Goal: Check status: Check status

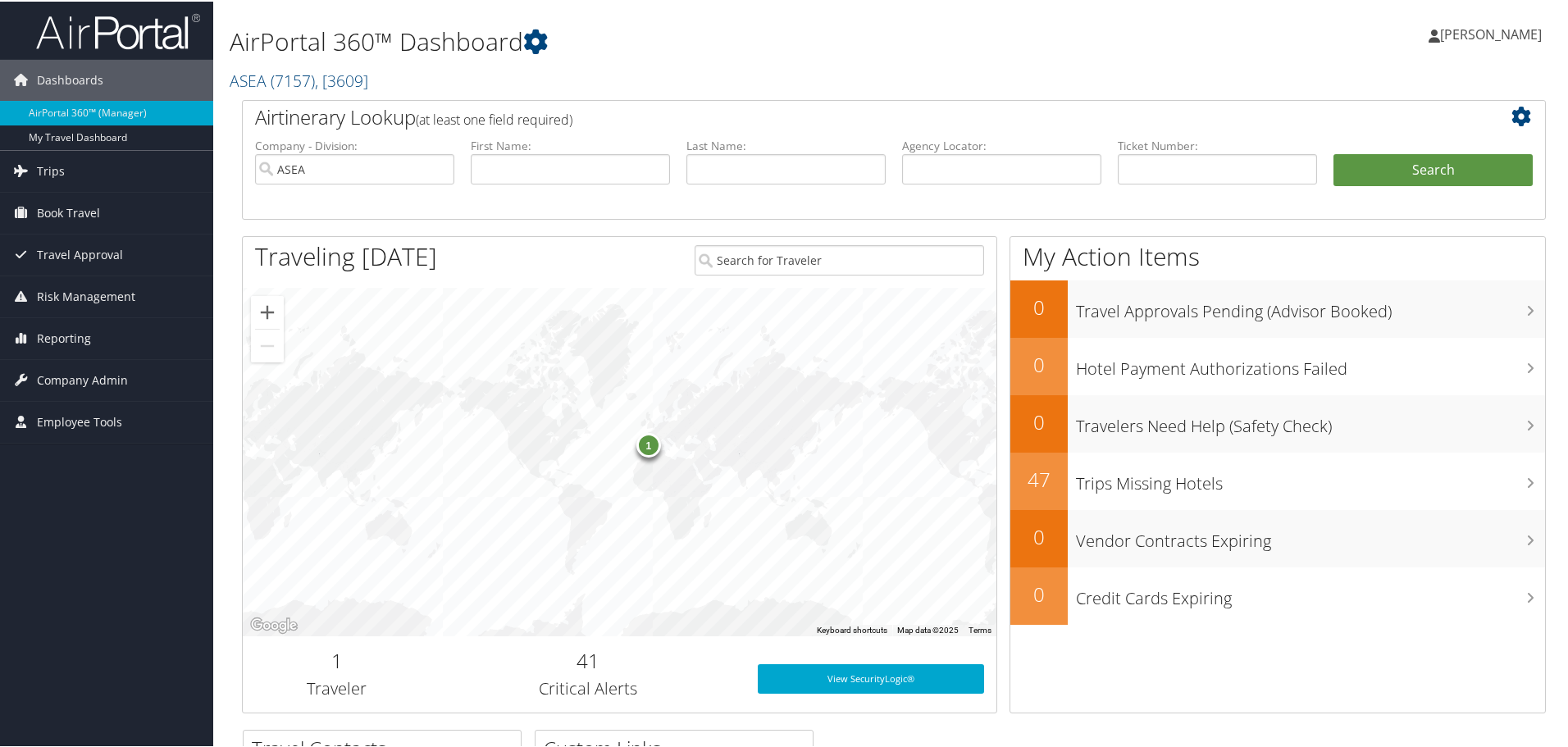
click at [649, 450] on div "1" at bounding box center [648, 444] width 25 height 25
click at [131, 529] on div "Dashboards AirPortal 360™ (Manager) My Travel Dashboard Trips Airtinerary® Look…" at bounding box center [787, 535] width 1575 height 1069
click at [67, 176] on link "Trips" at bounding box center [107, 170] width 213 height 41
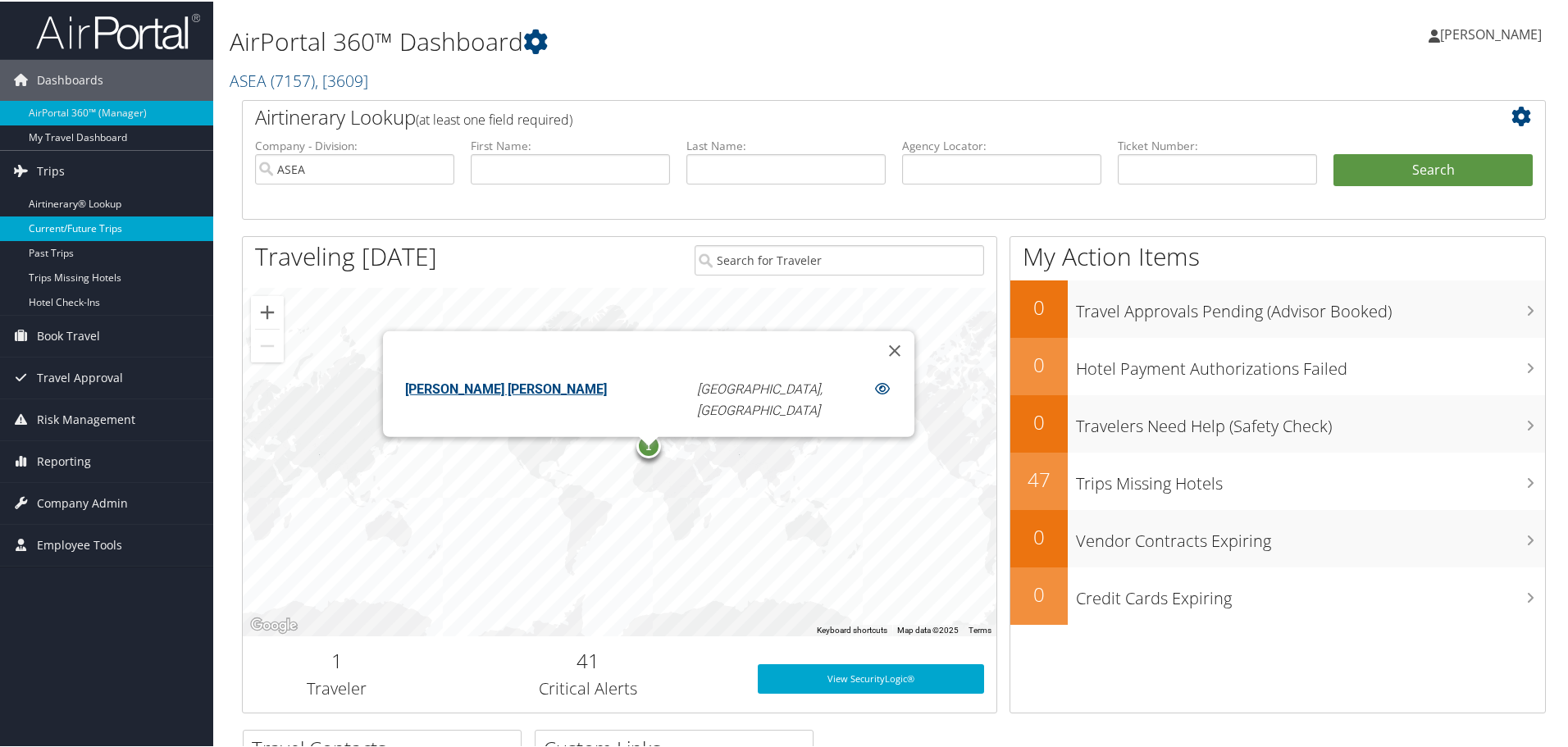
click at [91, 222] on link "Current/Future Trips" at bounding box center [107, 226] width 213 height 25
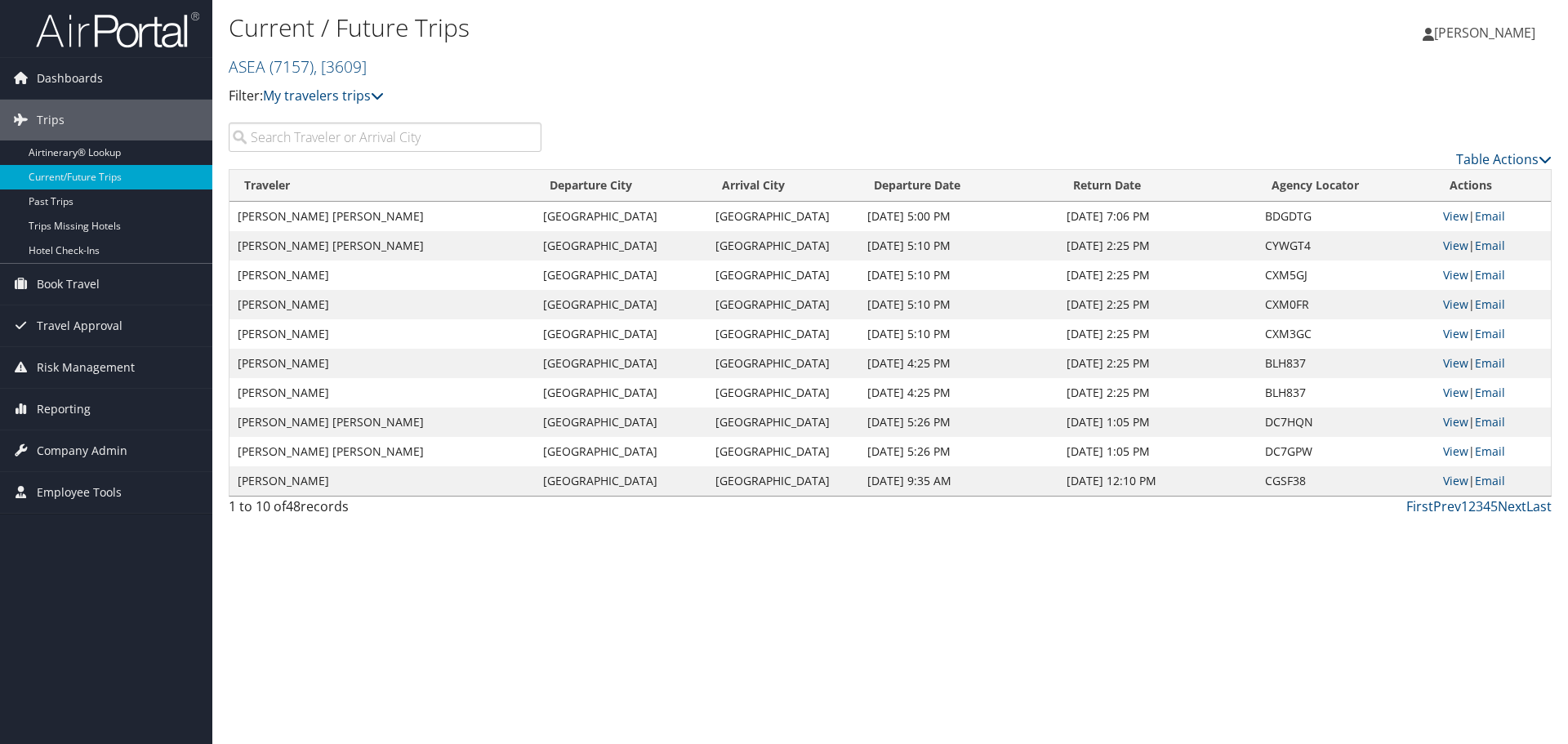
click at [407, 140] on input "search" at bounding box center [384, 137] width 313 height 30
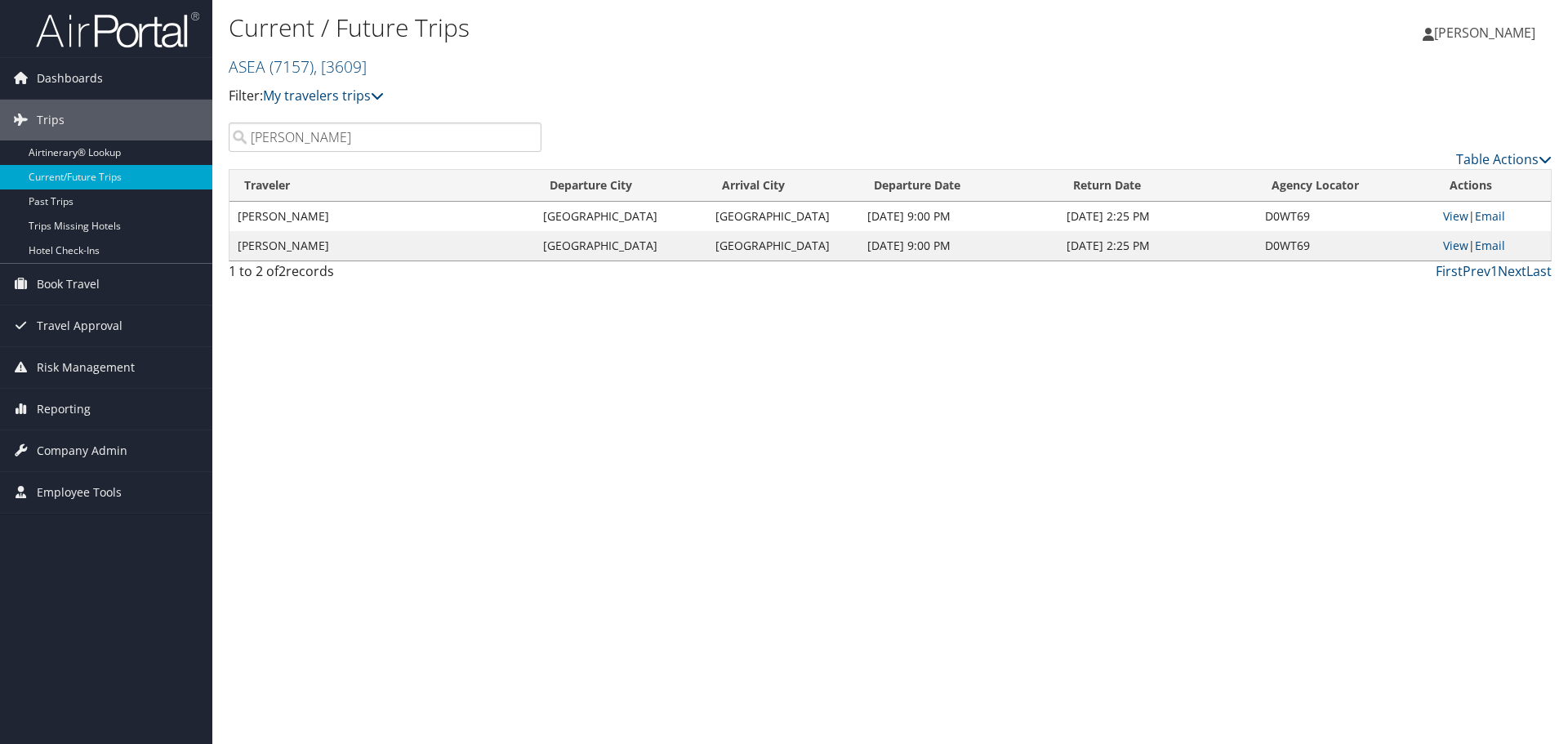
type input "webb"
click at [419, 217] on td "JAROM N WEBB" at bounding box center [382, 217] width 306 height 30
click at [311, 221] on td "JAROM N WEBB" at bounding box center [382, 217] width 306 height 30
click at [1451, 218] on link "View" at bounding box center [1455, 217] width 25 height 16
click at [1457, 216] on link "View" at bounding box center [1455, 217] width 25 height 16
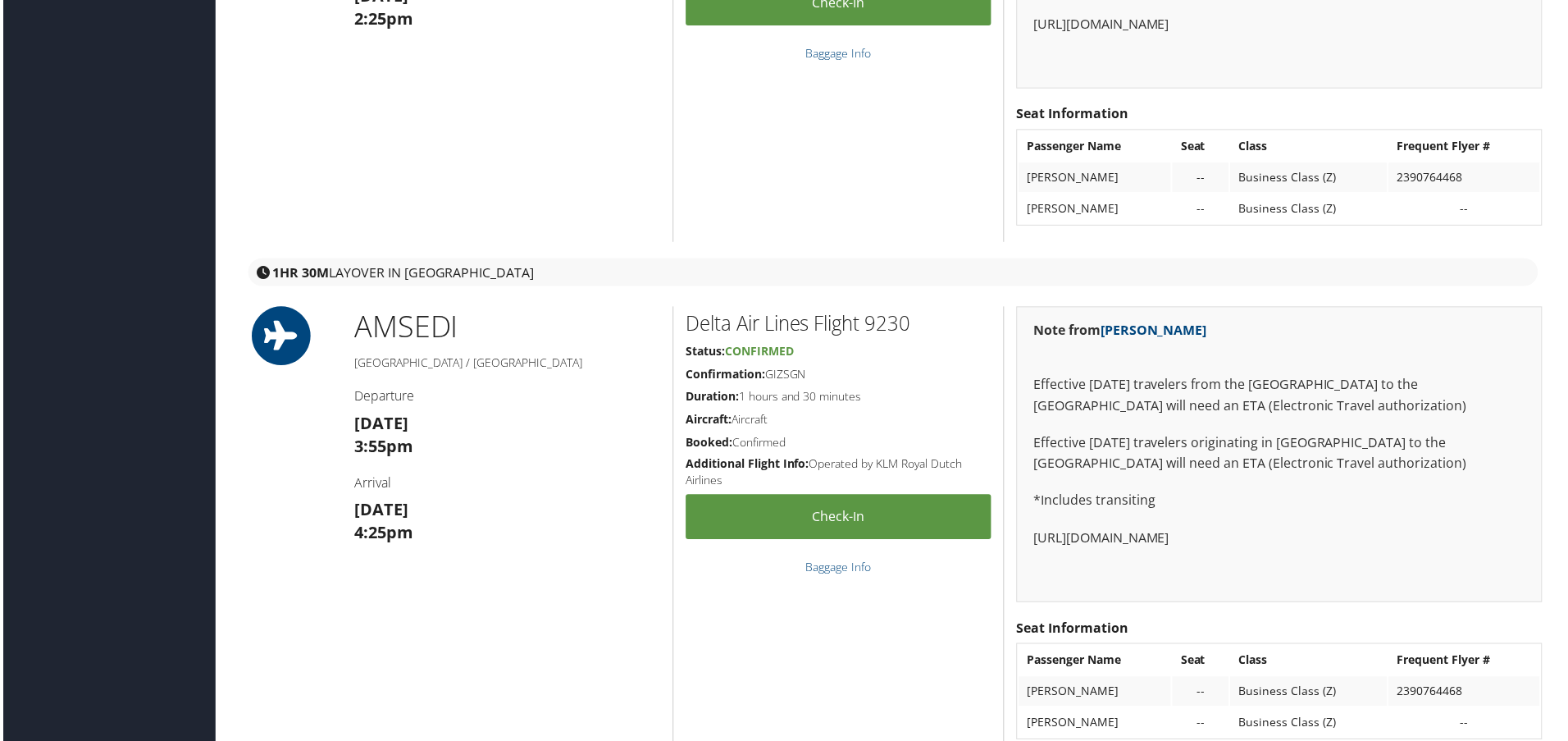
scroll to position [903, 0]
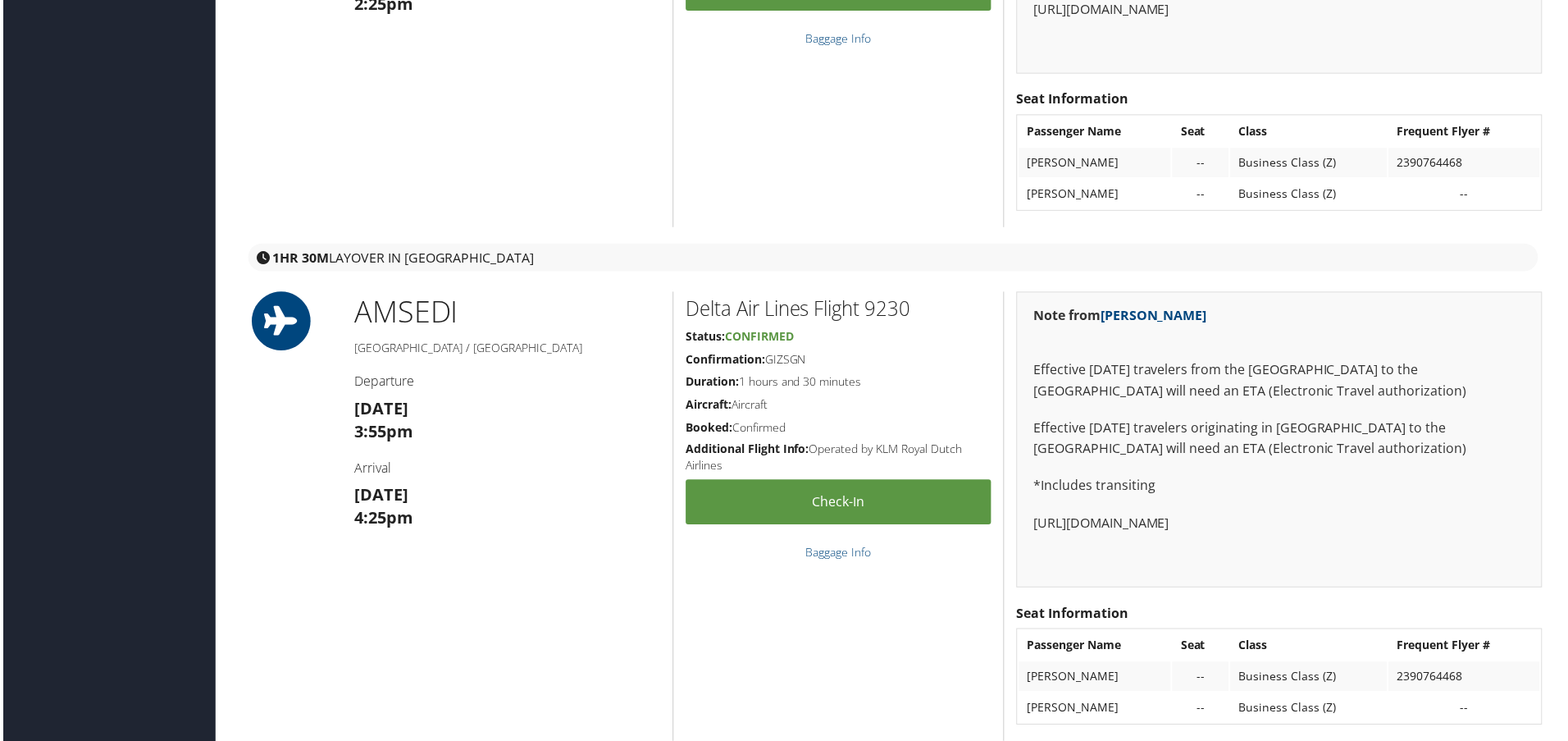
scroll to position [903, 0]
